Goal: Information Seeking & Learning: Find specific fact

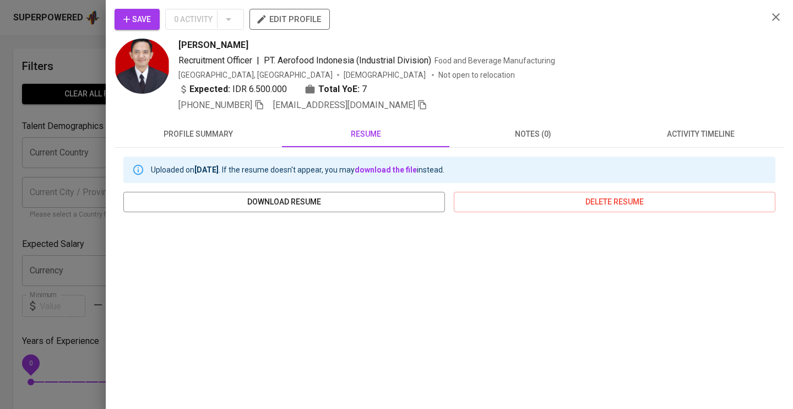
click at [782, 15] on icon "button" at bounding box center [776, 16] width 13 height 13
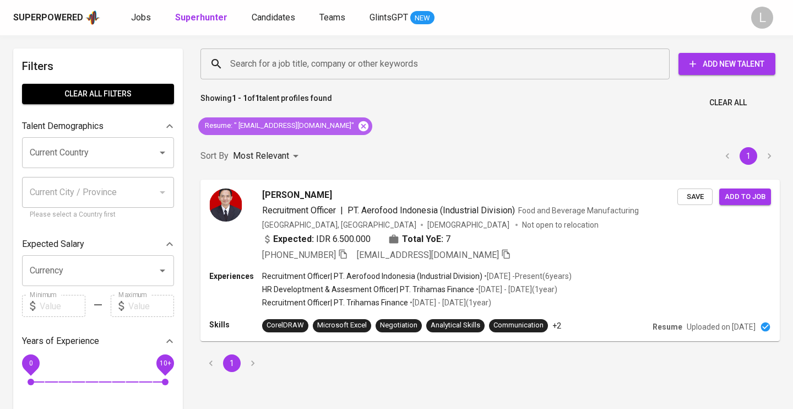
click at [359, 123] on icon at bounding box center [364, 126] width 10 height 10
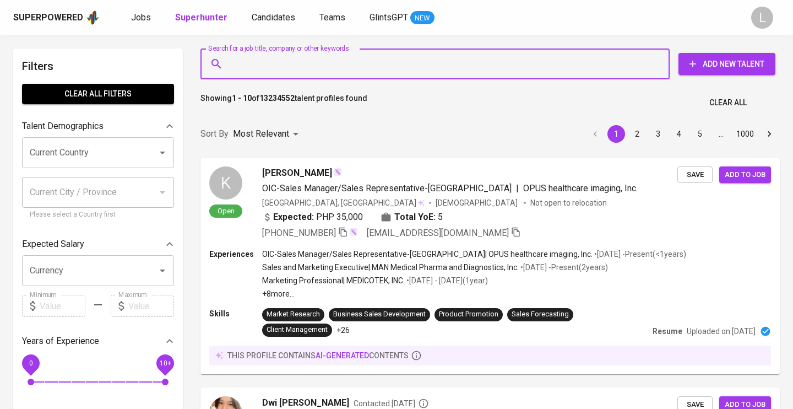
click at [281, 61] on input "Search for a job title, company or other keywords" at bounding box center [438, 63] width 421 height 21
click at [274, 64] on input "Search for a job title, company or other keywords" at bounding box center [438, 63] width 421 height 21
click at [274, 64] on input """ at bounding box center [438, 63] width 421 height 21
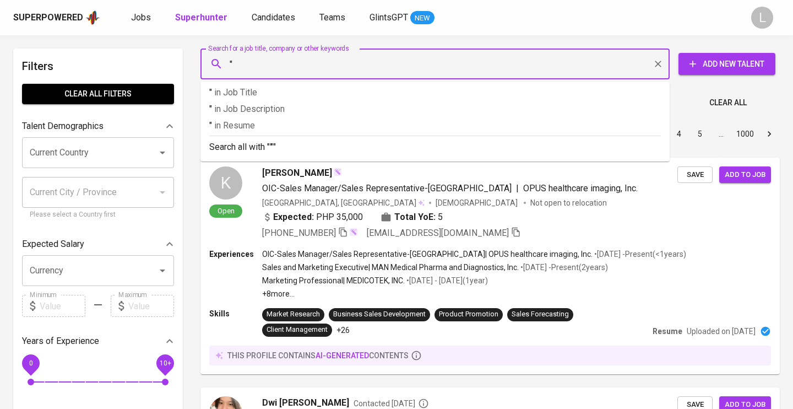
click at [259, 59] on input """ at bounding box center [438, 63] width 421 height 21
paste input "test Yohana Octaviani Sitohang"
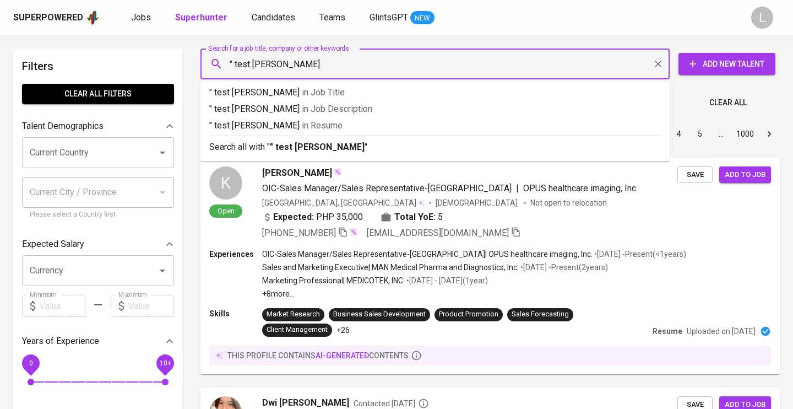
click at [252, 62] on input "" test Yohana Octaviani Sitohang" at bounding box center [438, 63] width 421 height 21
click at [353, 66] on input ""Yohana Octaviani Sitohang" at bounding box center [438, 63] width 421 height 21
type input ""[PERSON_NAME]""
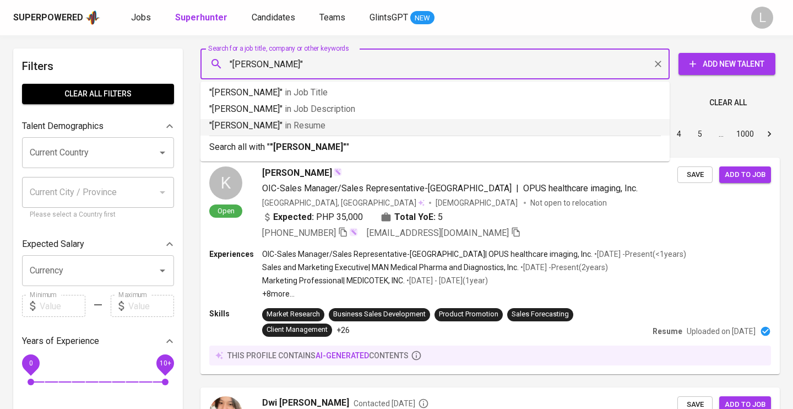
click at [326, 124] on span "in [GEOGRAPHIC_DATA]" at bounding box center [305, 125] width 41 height 10
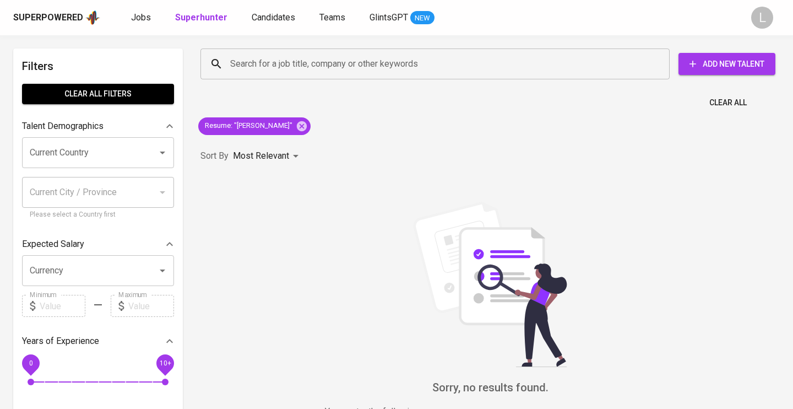
click at [726, 99] on span "Clear All" at bounding box center [728, 103] width 37 height 14
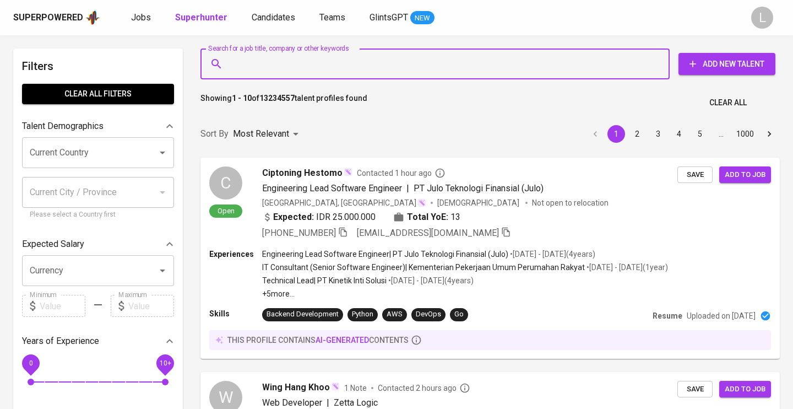
click at [396, 58] on input "Search for a job title, company or other keywords" at bounding box center [438, 63] width 421 height 21
click at [456, 62] on input "Search for a job title, company or other keywords" at bounding box center [438, 63] width 421 height 21
paste input "test Yohana Octaviani Sitohang"
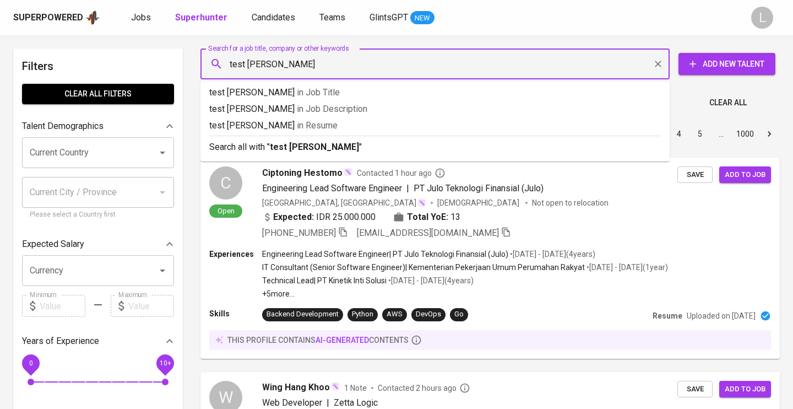
click at [248, 64] on input "test Yohana Octaviani Sitohang" at bounding box center [438, 63] width 421 height 21
click at [369, 60] on input ""Yohana Octaviani Sitohang" at bounding box center [438, 63] width 421 height 21
type input ""[PERSON_NAME]""
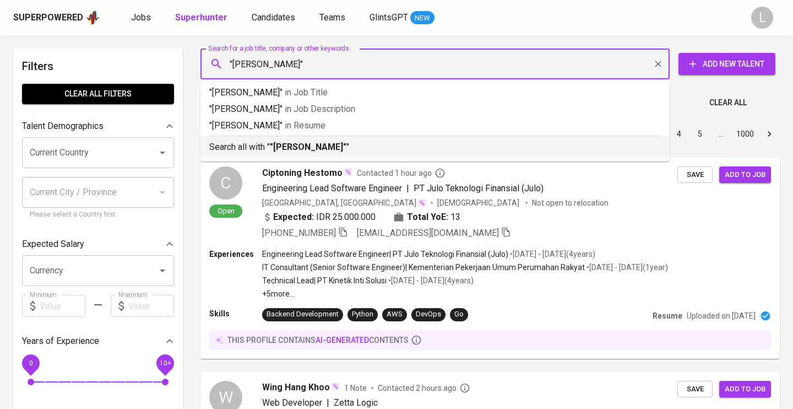
click at [347, 145] on b ""[PERSON_NAME]"" at bounding box center [308, 147] width 77 height 10
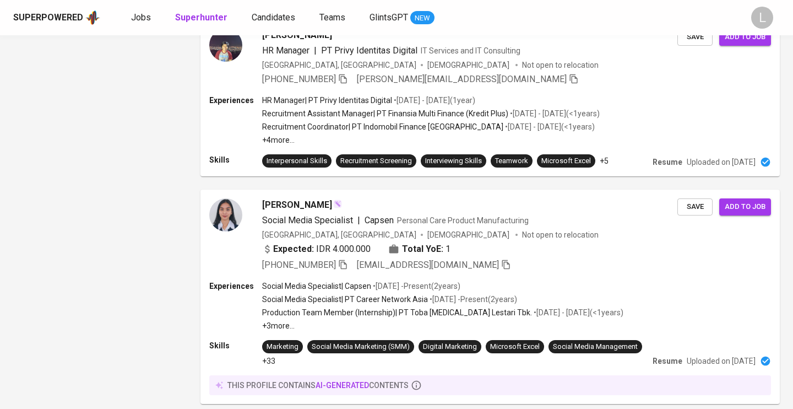
scroll to position [1719, 0]
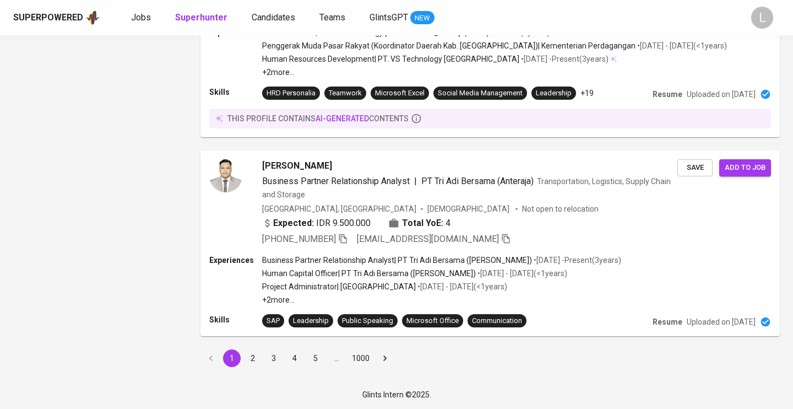
click at [254, 350] on button "2" at bounding box center [253, 358] width 18 height 18
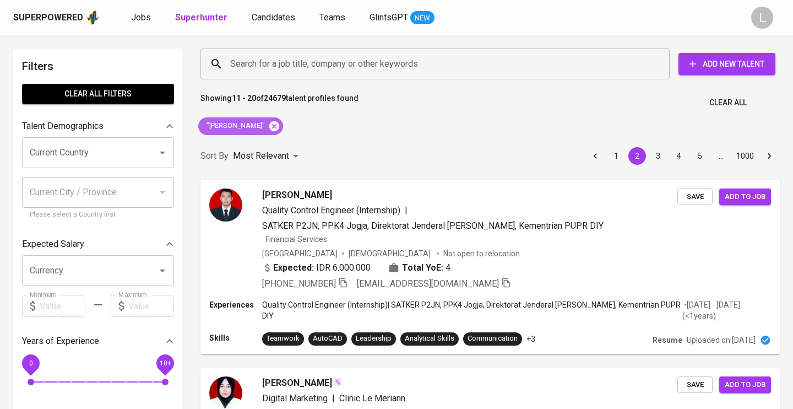
click at [279, 128] on icon at bounding box center [274, 126] width 10 height 10
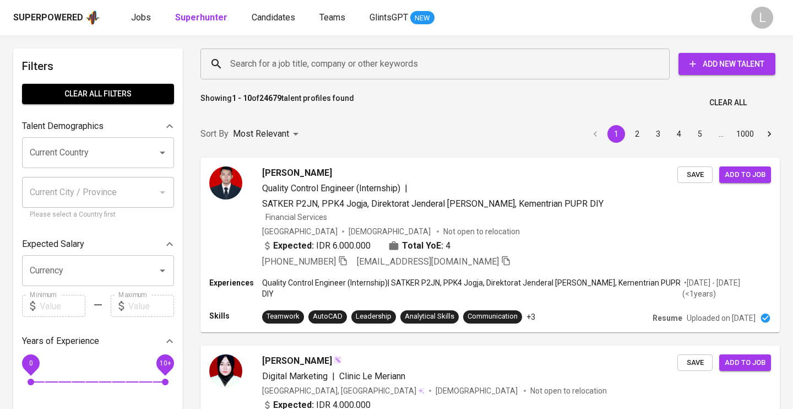
click at [268, 58] on input "Search for a job title, company or other keywords" at bounding box center [438, 63] width 421 height 21
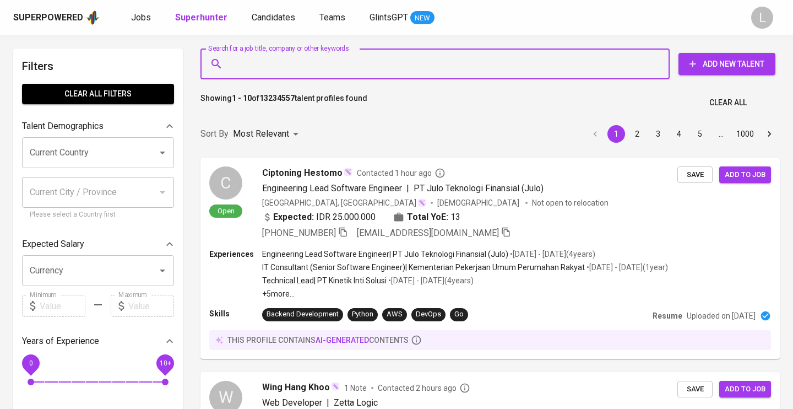
click at [307, 63] on input "Search for a job title, company or other keywords" at bounding box center [438, 63] width 421 height 21
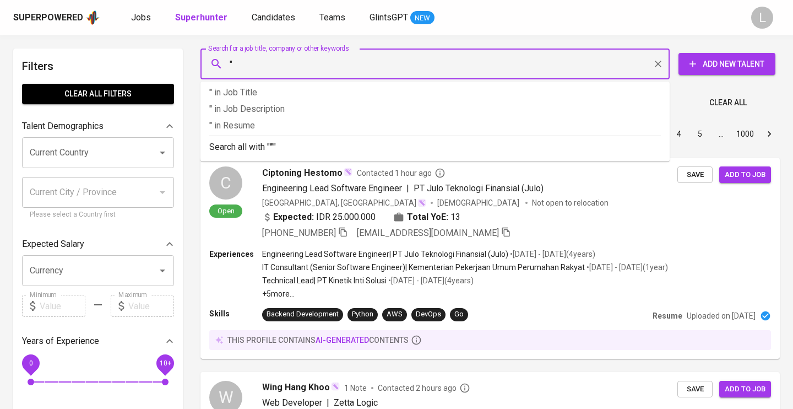
paste input "[EMAIL_ADDRESS][DOMAIN_NAME]"
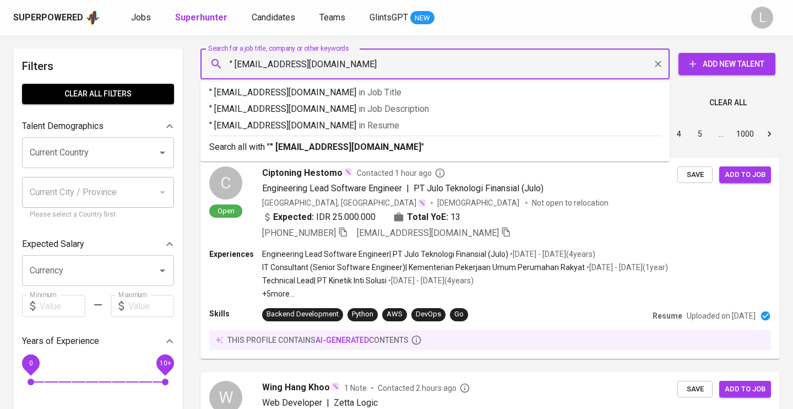
type input "" [EMAIL_ADDRESS][DOMAIN_NAME]""
click at [361, 123] on span "in [GEOGRAPHIC_DATA]" at bounding box center [381, 125] width 41 height 10
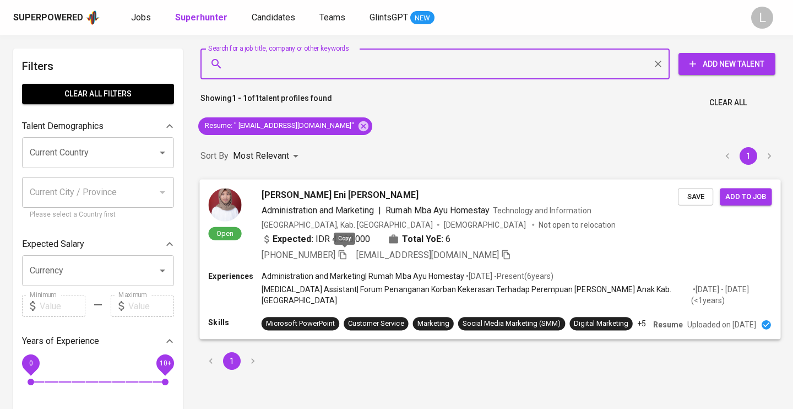
click at [348, 253] on icon "button" at bounding box center [343, 254] width 10 height 10
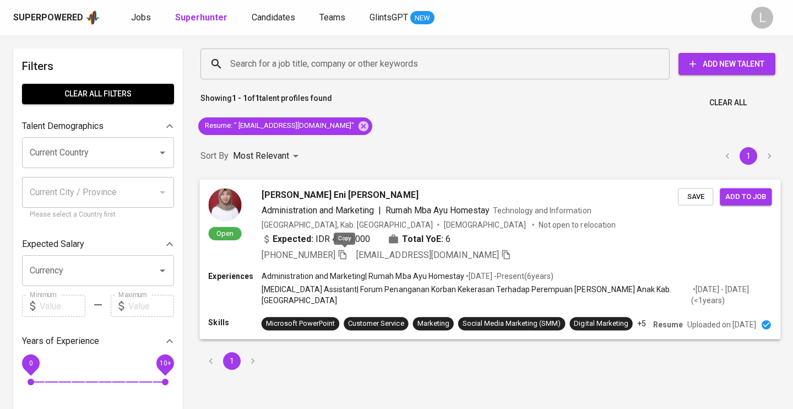
click at [347, 255] on icon "button" at bounding box center [343, 254] width 8 height 9
click at [301, 195] on span "[PERSON_NAME] Eni [PERSON_NAME]" at bounding box center [340, 194] width 156 height 13
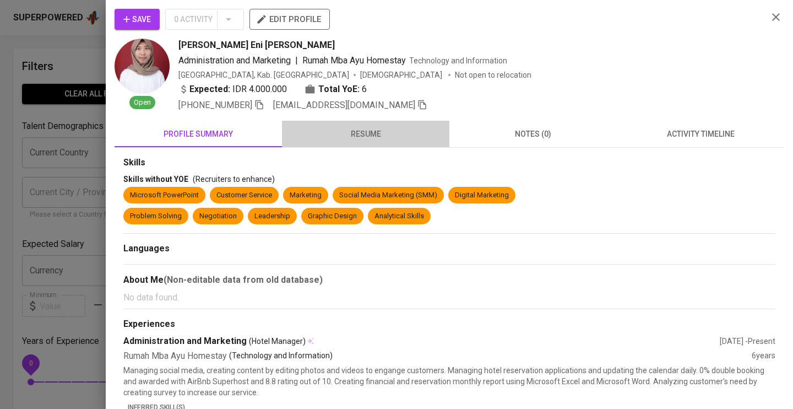
click at [367, 132] on span "resume" at bounding box center [366, 134] width 154 height 14
